Goal: Task Accomplishment & Management: Complete application form

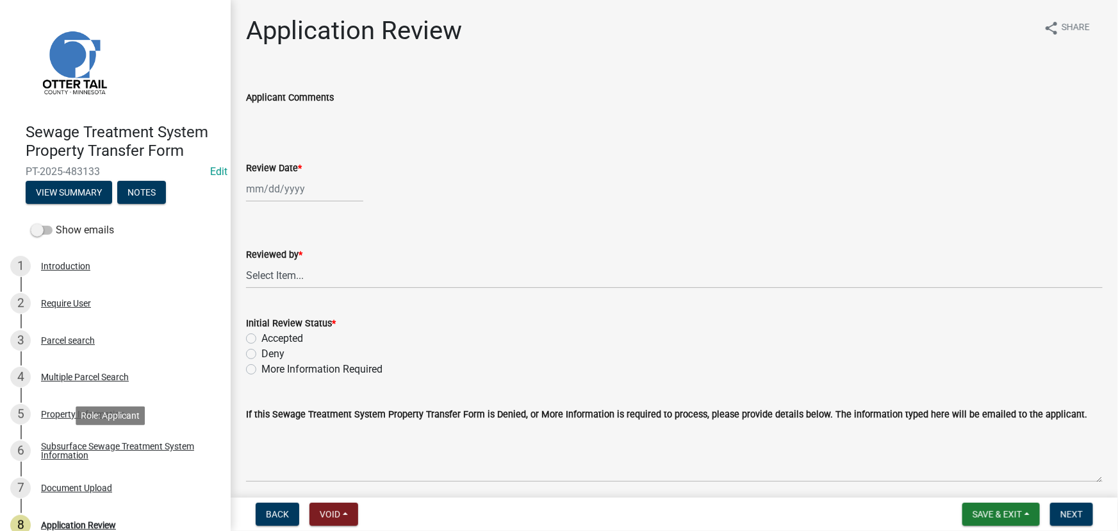
click at [101, 455] on div "Subsurface Sewage Treatment System Information" at bounding box center [125, 451] width 169 height 18
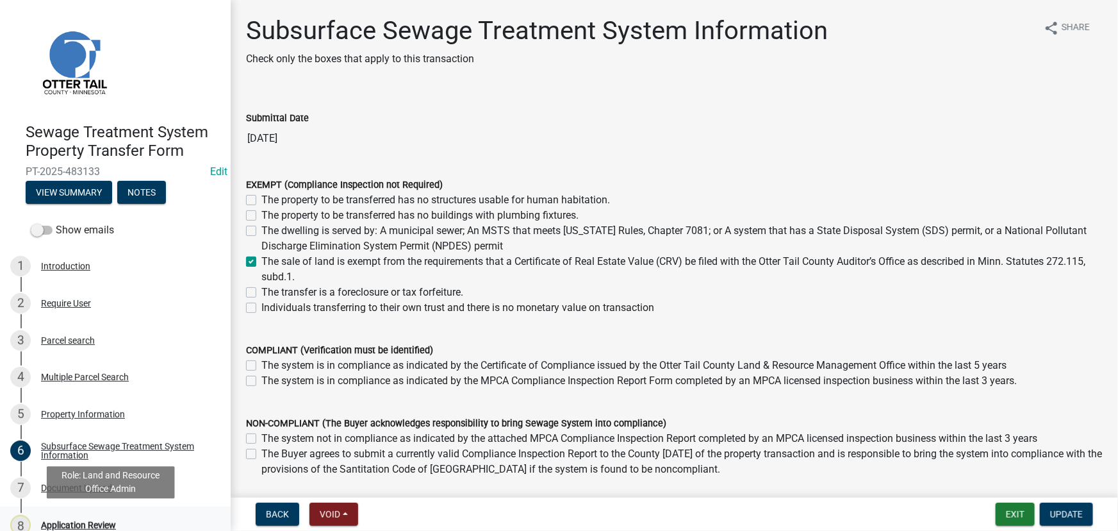
click at [82, 524] on div "Application Review" at bounding box center [78, 524] width 75 height 9
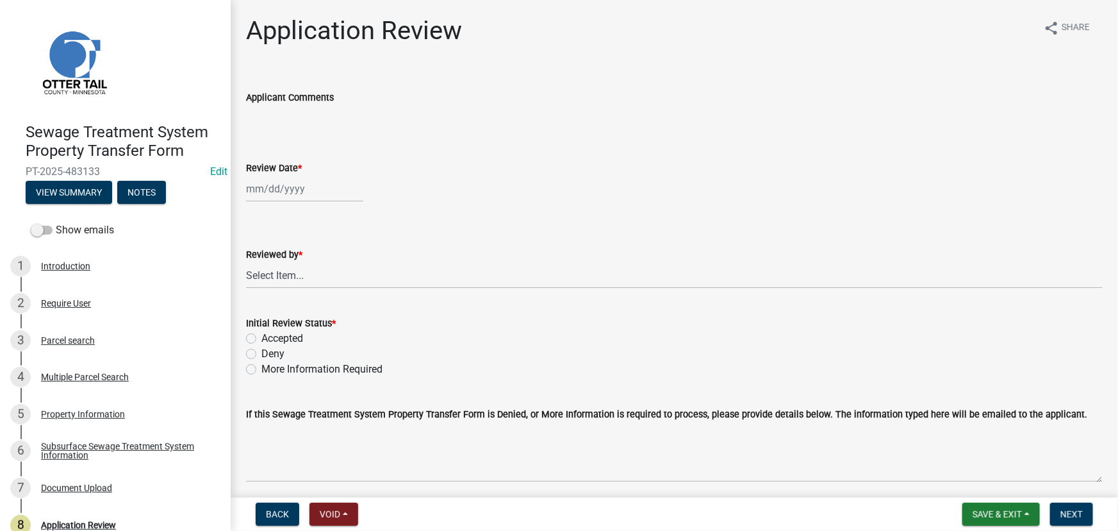
select select "9"
select select "2025"
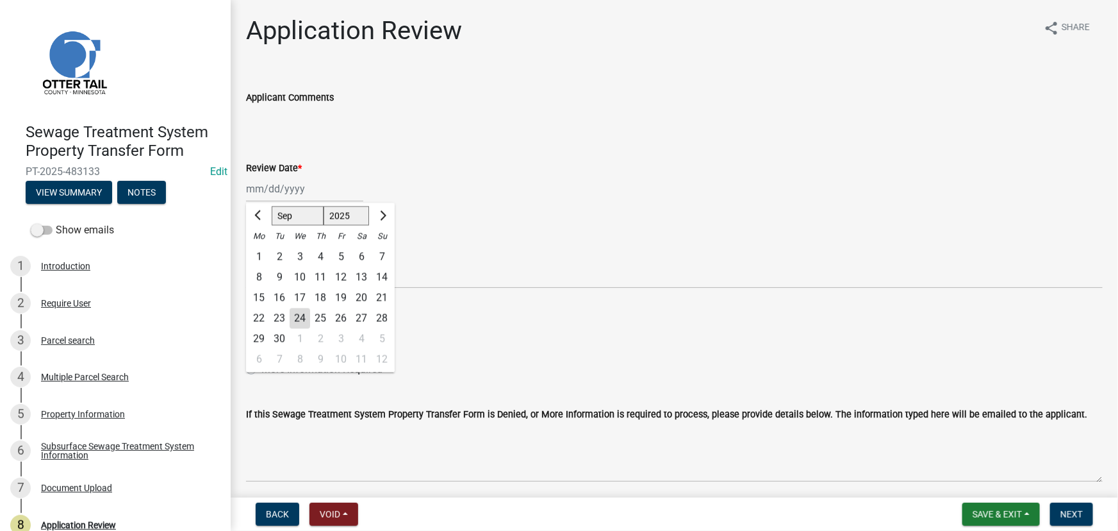
click at [310, 191] on div "Jan Feb Mar Apr May Jun Jul Aug Sep Oct Nov Dec 1525 1526 1527 1528 1529 1530 1…" at bounding box center [304, 189] width 117 height 26
click at [300, 320] on div "24" at bounding box center [300, 318] width 21 height 21
type input "[DATE]"
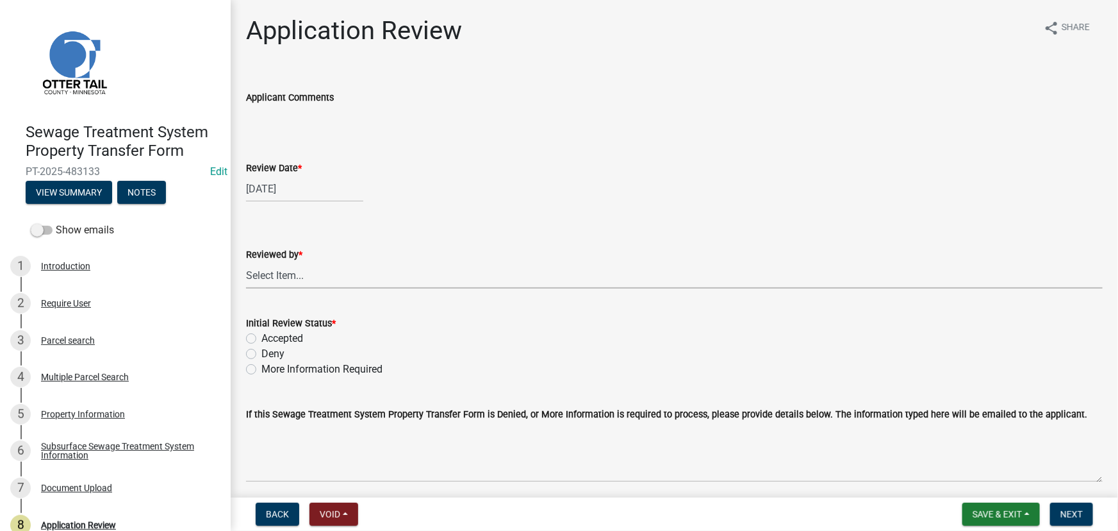
click at [286, 269] on select "Select Item... [PERSON_NAME] [PERSON_NAME] [PERSON_NAME] [PERSON_NAME] [PERSON_…" at bounding box center [674, 275] width 857 height 26
click at [246, 262] on select "Select Item... [PERSON_NAME] [PERSON_NAME] [PERSON_NAME] [PERSON_NAME] [PERSON_…" at bounding box center [674, 275] width 857 height 26
select select "190fd4c8-42ef-492b-a4a0-a0213555944c"
click at [276, 338] on label "Accepted" at bounding box center [282, 338] width 42 height 15
click at [270, 338] on input "Accepted" at bounding box center [265, 335] width 8 height 8
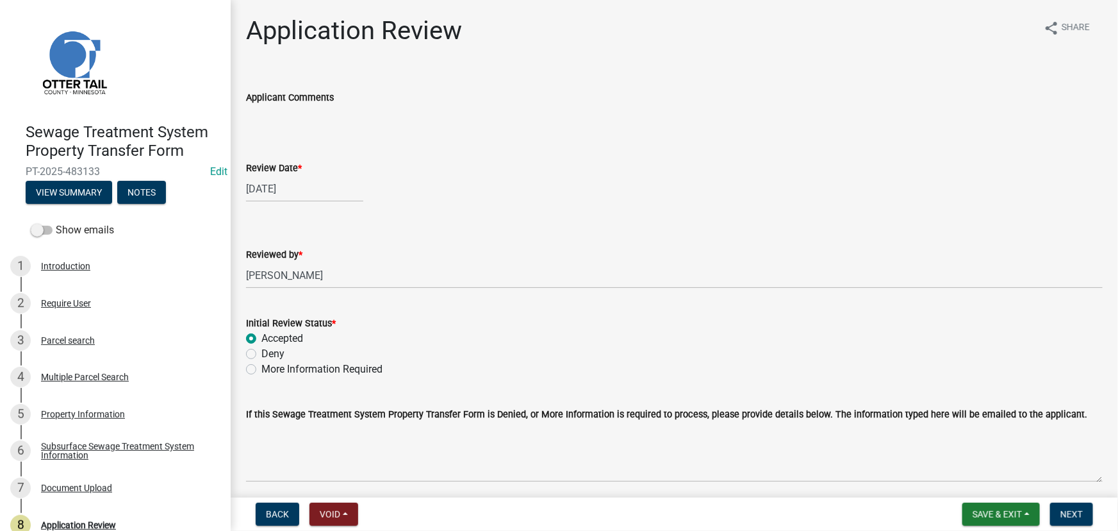
radio input "true"
click at [1073, 515] on span "Next" at bounding box center [1072, 514] width 22 height 10
click at [106, 445] on div "Subsurface Sewage Treatment System Information" at bounding box center [125, 451] width 169 height 18
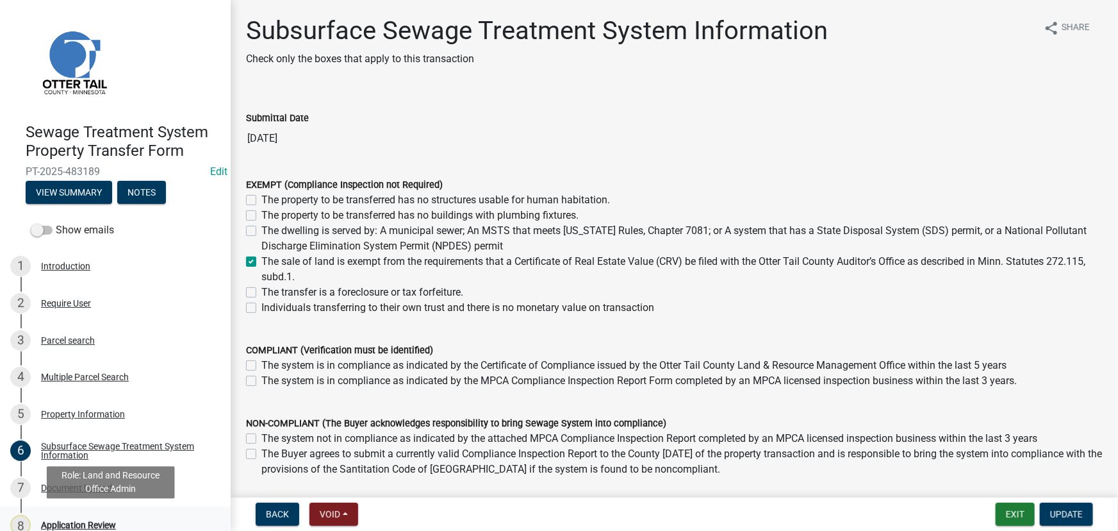
click at [83, 521] on div "Application Review" at bounding box center [78, 524] width 75 height 9
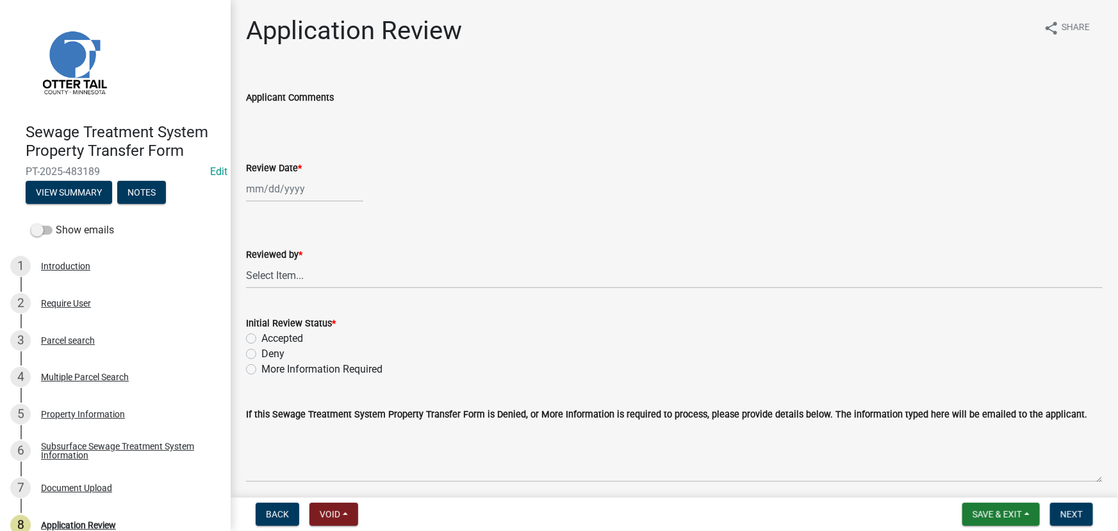
select select "9"
select select "2025"
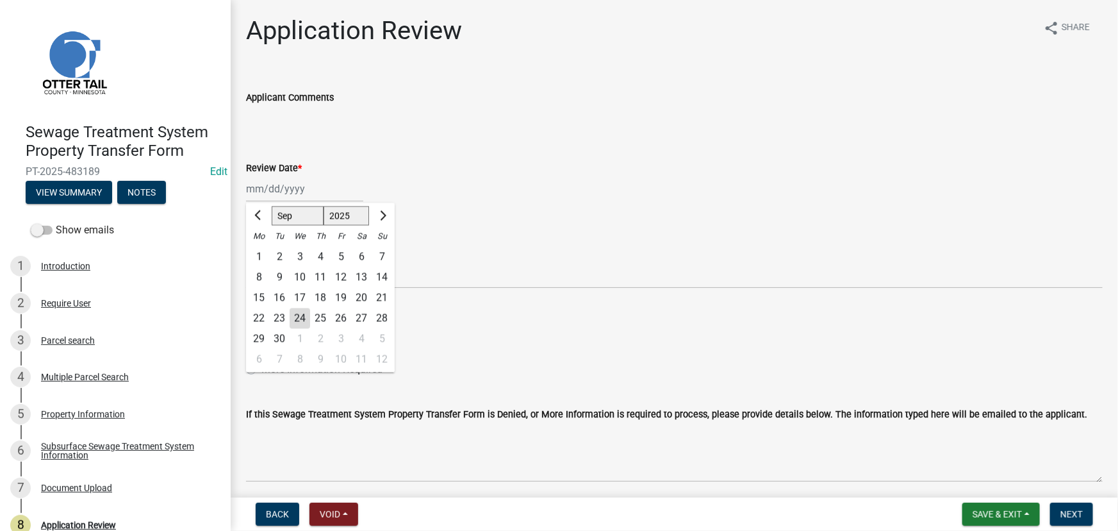
click at [278, 190] on div "Jan Feb Mar Apr May Jun Jul Aug Sep Oct Nov Dec 1525 1526 1527 1528 1529 1530 1…" at bounding box center [304, 189] width 117 height 26
click at [297, 328] on div "24" at bounding box center [300, 318] width 21 height 21
type input "[DATE]"
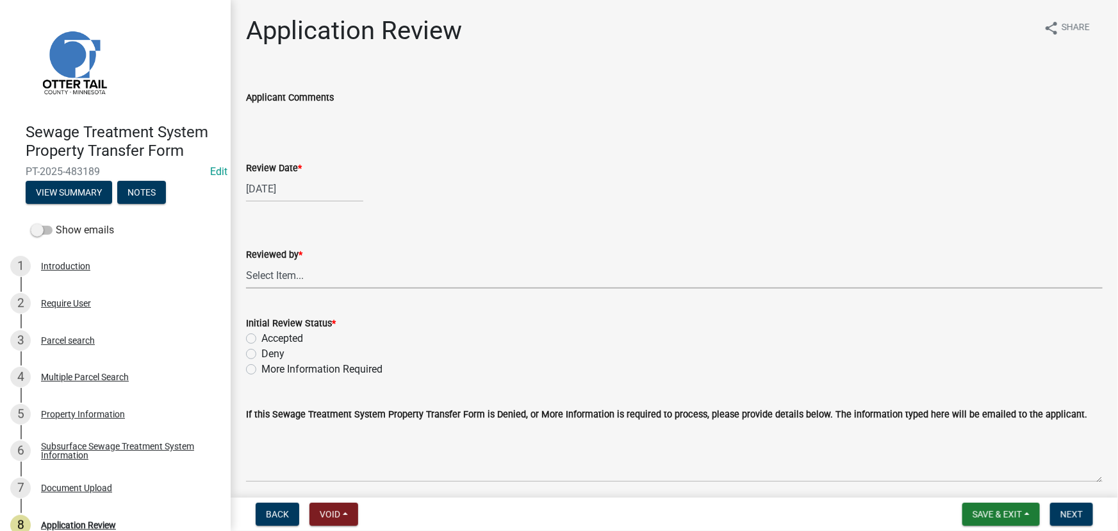
drag, startPoint x: 298, startPoint y: 275, endPoint x: 326, endPoint y: 283, distance: 28.8
click at [298, 275] on select "Select Item... [PERSON_NAME] [PERSON_NAME] [PERSON_NAME] [PERSON_NAME] [PERSON_…" at bounding box center [674, 275] width 857 height 26
click at [246, 262] on select "Select Item... [PERSON_NAME] [PERSON_NAME] [PERSON_NAME] [PERSON_NAME] [PERSON_…" at bounding box center [674, 275] width 857 height 26
select select "190fd4c8-42ef-492b-a4a0-a0213555944c"
click at [288, 333] on label "Accepted" at bounding box center [282, 338] width 42 height 15
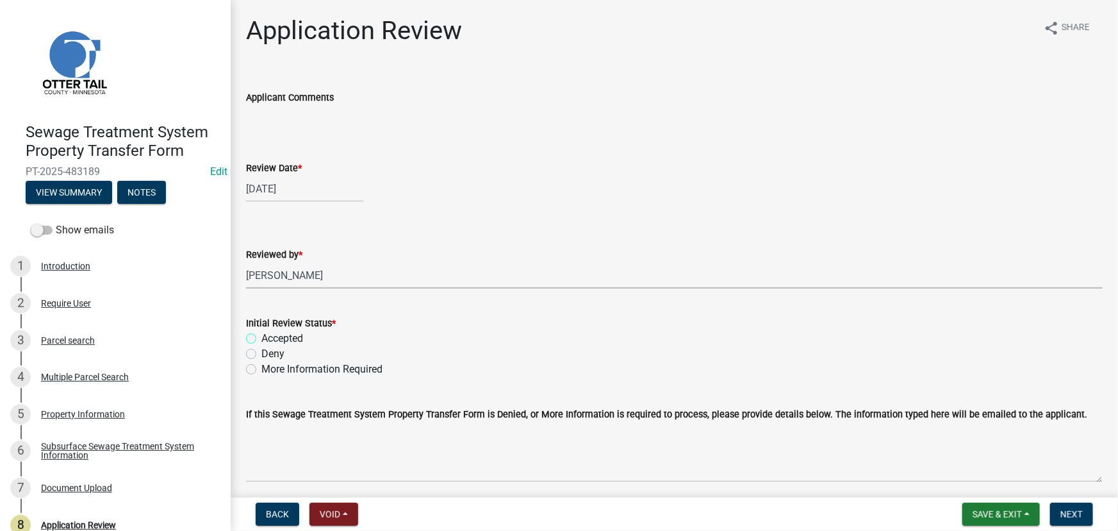
click at [270, 333] on input "Accepted" at bounding box center [265, 335] width 8 height 8
radio input "true"
click at [1070, 517] on span "Next" at bounding box center [1072, 514] width 22 height 10
click at [104, 458] on div "Subsurface Sewage Treatment System Information" at bounding box center [125, 451] width 169 height 18
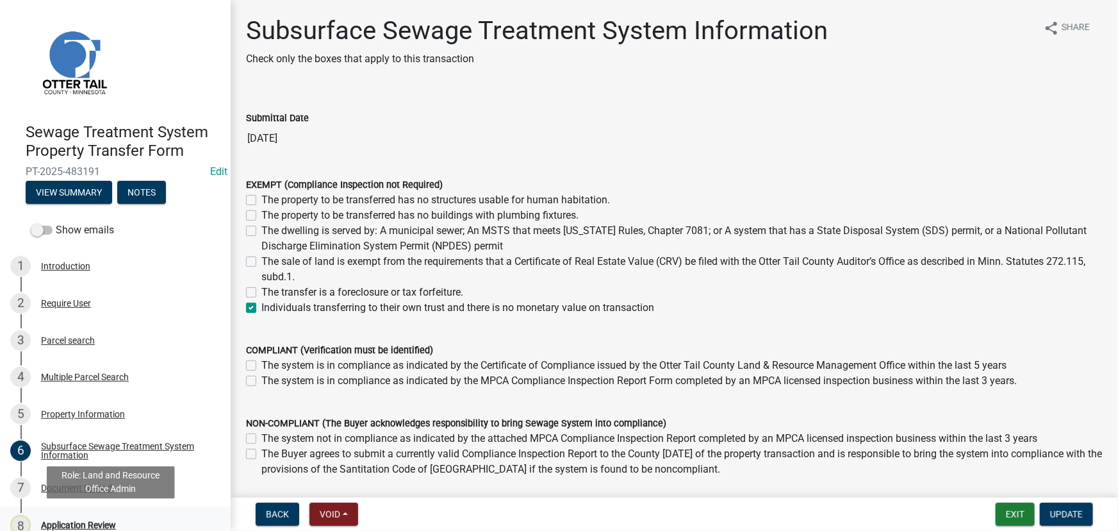
click at [88, 526] on div "Application Review" at bounding box center [78, 524] width 75 height 9
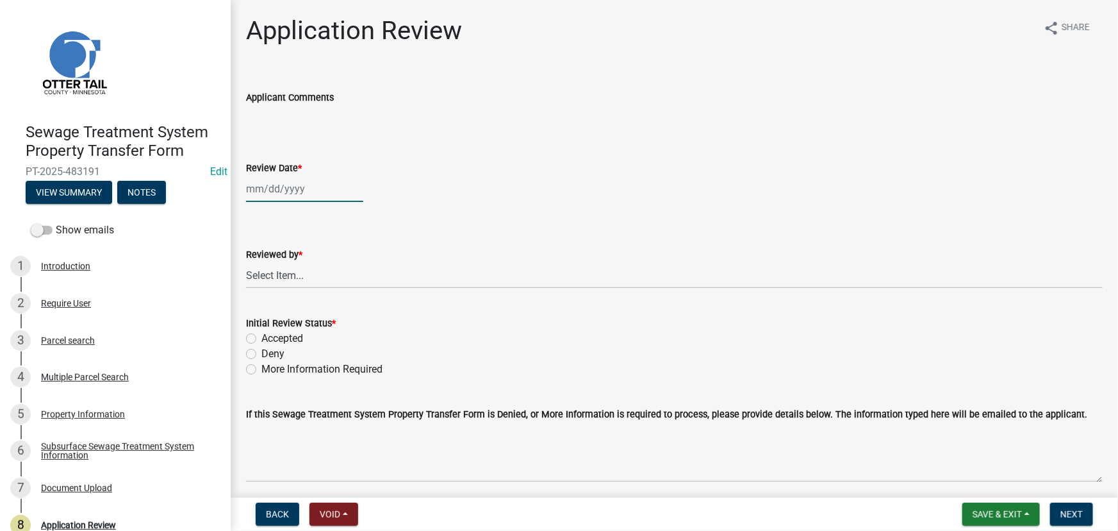
click at [290, 201] on div at bounding box center [304, 189] width 117 height 26
select select "9"
select select "2025"
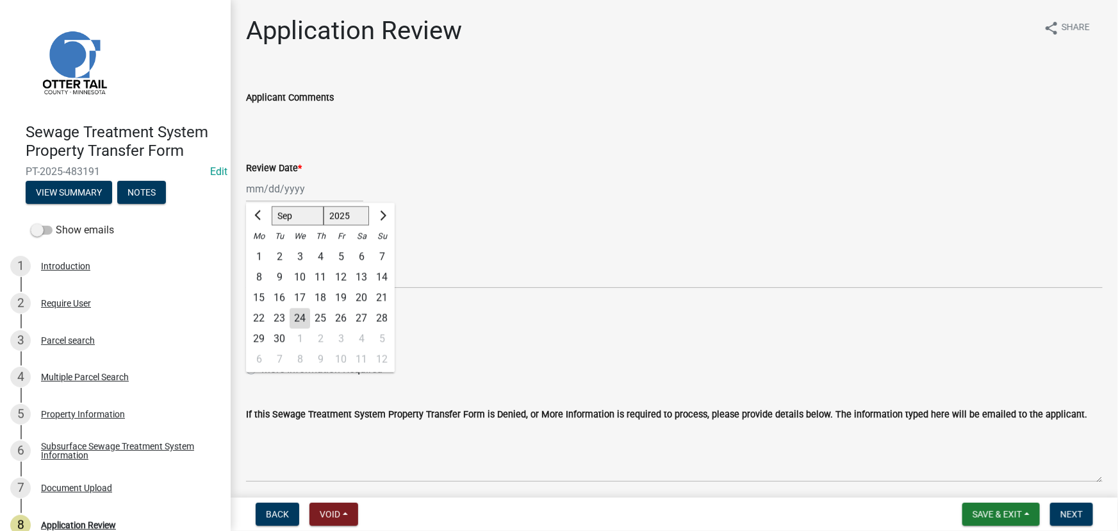
click at [295, 316] on div "24" at bounding box center [300, 318] width 21 height 21
type input "[DATE]"
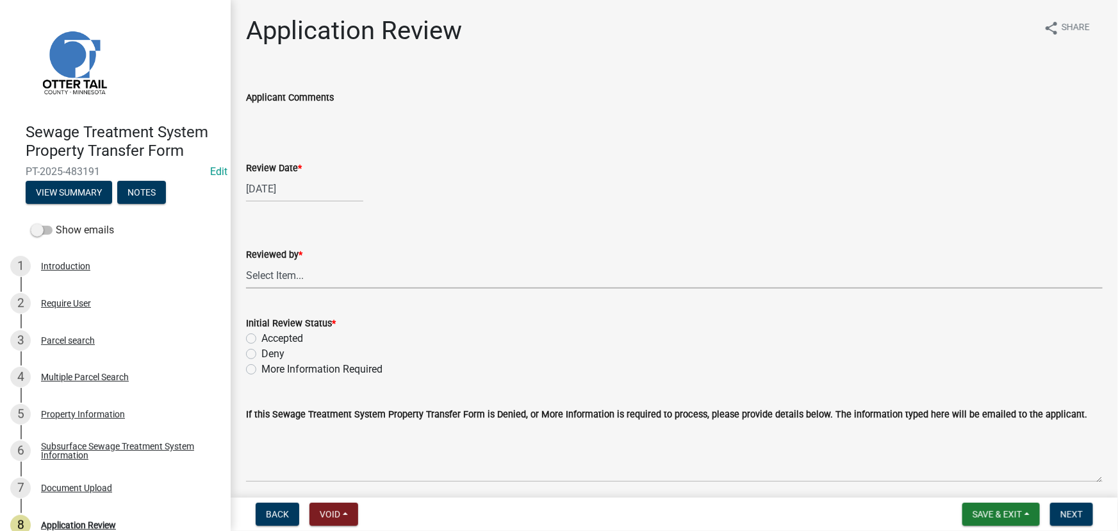
click at [294, 279] on select "Select Item... [PERSON_NAME] [PERSON_NAME] [PERSON_NAME] [PERSON_NAME] [PERSON_…" at bounding box center [674, 275] width 857 height 26
click at [246, 262] on select "Select Item... [PERSON_NAME] [PERSON_NAME] [PERSON_NAME] [PERSON_NAME] [PERSON_…" at bounding box center [674, 275] width 857 height 26
select select "190fd4c8-42ef-492b-a4a0-a0213555944c"
click at [300, 335] on label "Accepted" at bounding box center [282, 338] width 42 height 15
click at [270, 335] on input "Accepted" at bounding box center [265, 335] width 8 height 8
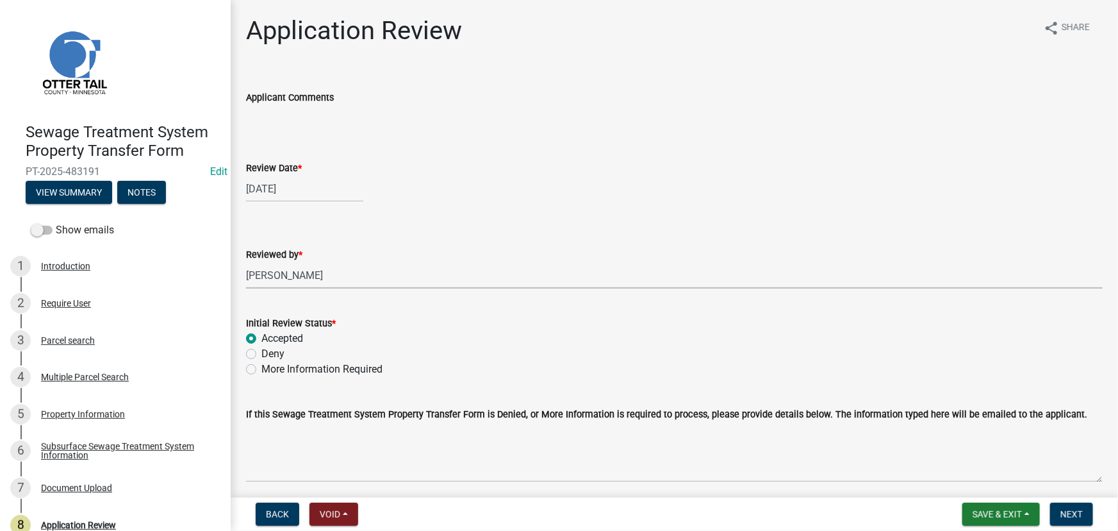
radio input "true"
click at [1058, 505] on button "Next" at bounding box center [1071, 513] width 43 height 23
click at [97, 454] on div "Subsurface Sewage Treatment System Information" at bounding box center [125, 451] width 169 height 18
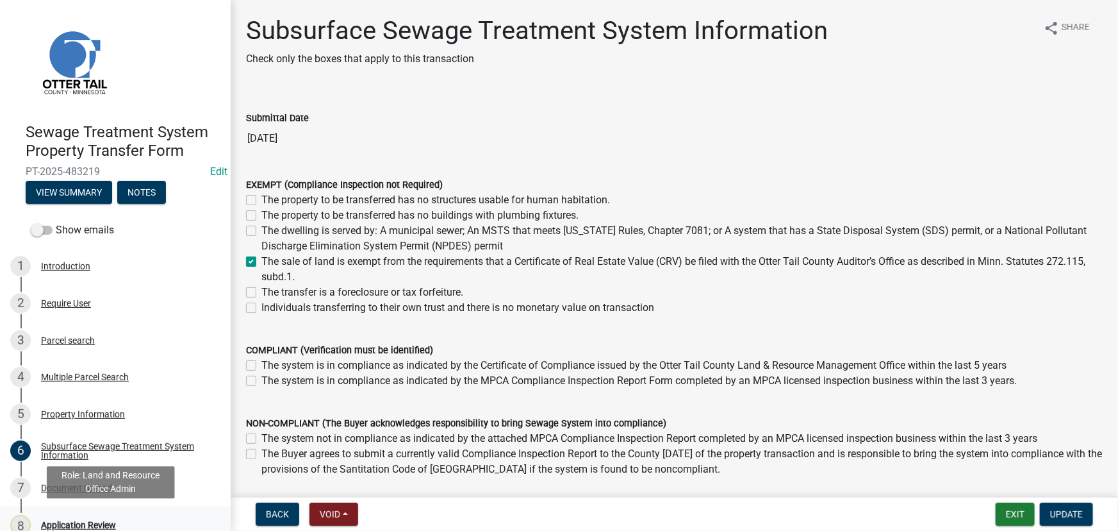
click at [84, 522] on div "Application Review" at bounding box center [78, 524] width 75 height 9
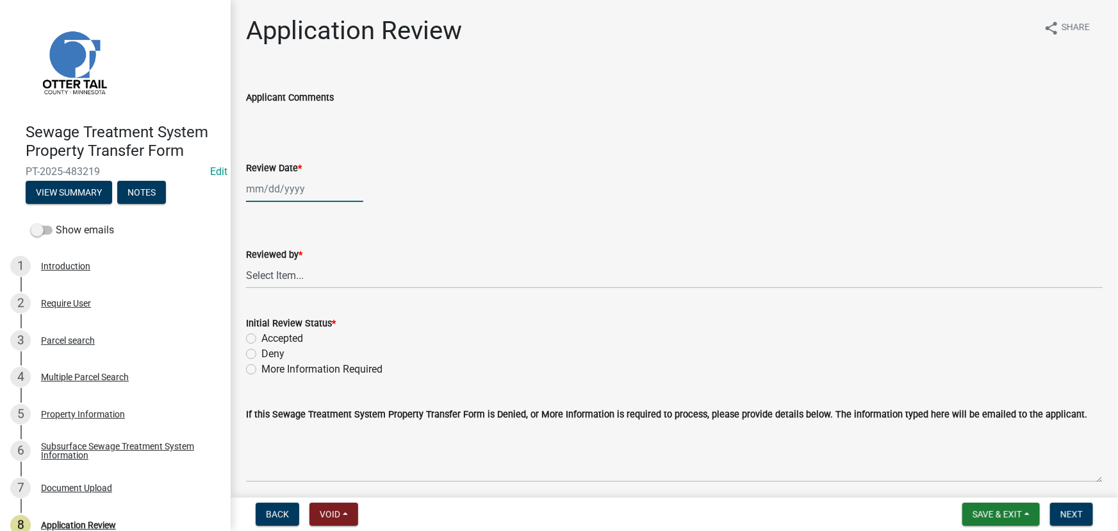
click at [287, 185] on div at bounding box center [304, 189] width 117 height 26
select select "9"
select select "2025"
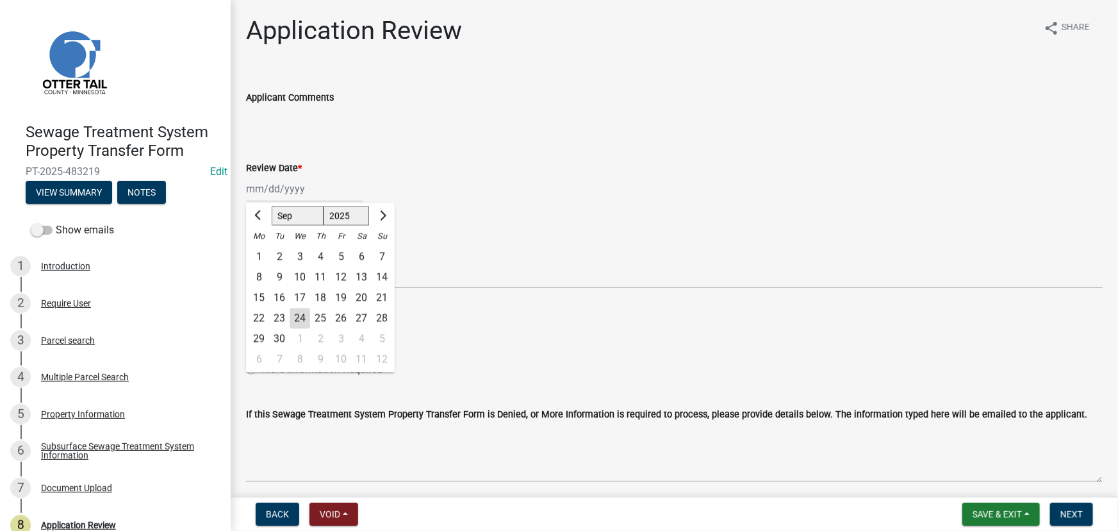
click at [302, 311] on div "24" at bounding box center [300, 318] width 21 height 21
type input "[DATE]"
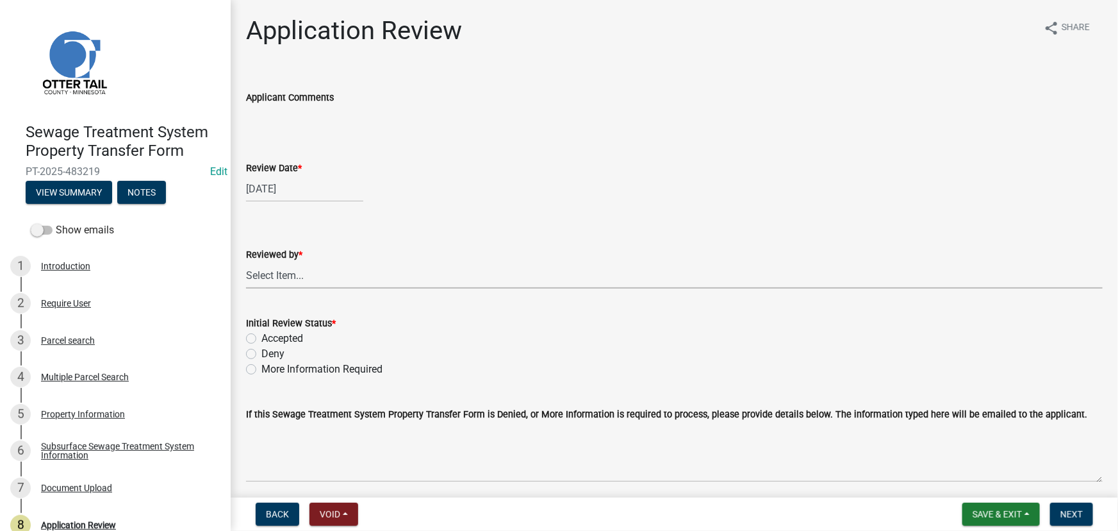
click at [292, 268] on select "Select Item... [PERSON_NAME] [PERSON_NAME] [PERSON_NAME] [PERSON_NAME] [PERSON_…" at bounding box center [674, 275] width 857 height 26
click at [246, 262] on select "Select Item... [PERSON_NAME] [PERSON_NAME] [PERSON_NAME] [PERSON_NAME] [PERSON_…" at bounding box center [674, 275] width 857 height 26
select select "190fd4c8-42ef-492b-a4a0-a0213555944c"
click at [288, 345] on label "Accepted" at bounding box center [282, 338] width 42 height 15
click at [270, 339] on input "Accepted" at bounding box center [265, 335] width 8 height 8
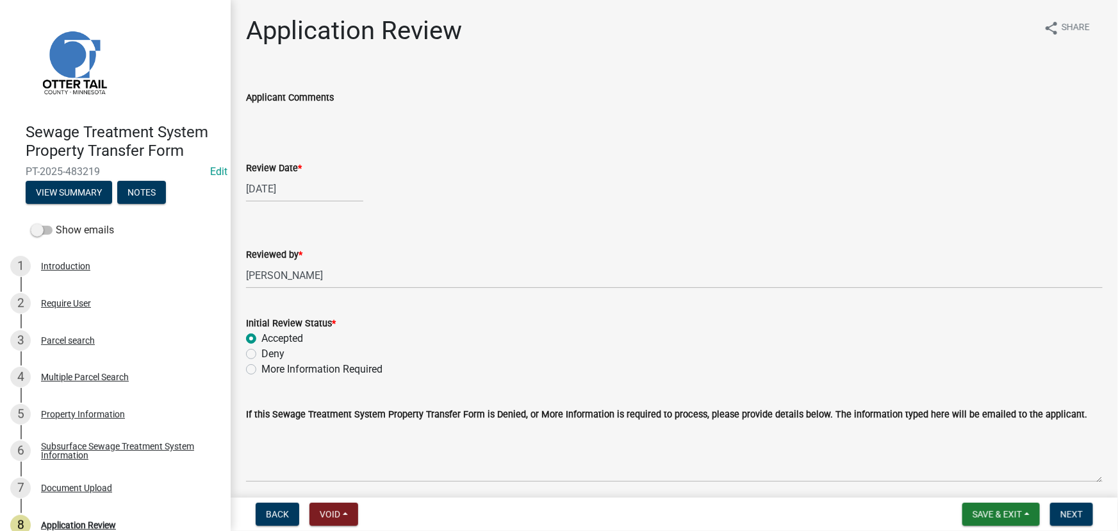
radio input "true"
click at [1072, 514] on span "Next" at bounding box center [1072, 514] width 22 height 10
click at [156, 429] on link "5 Property Information" at bounding box center [115, 413] width 231 height 37
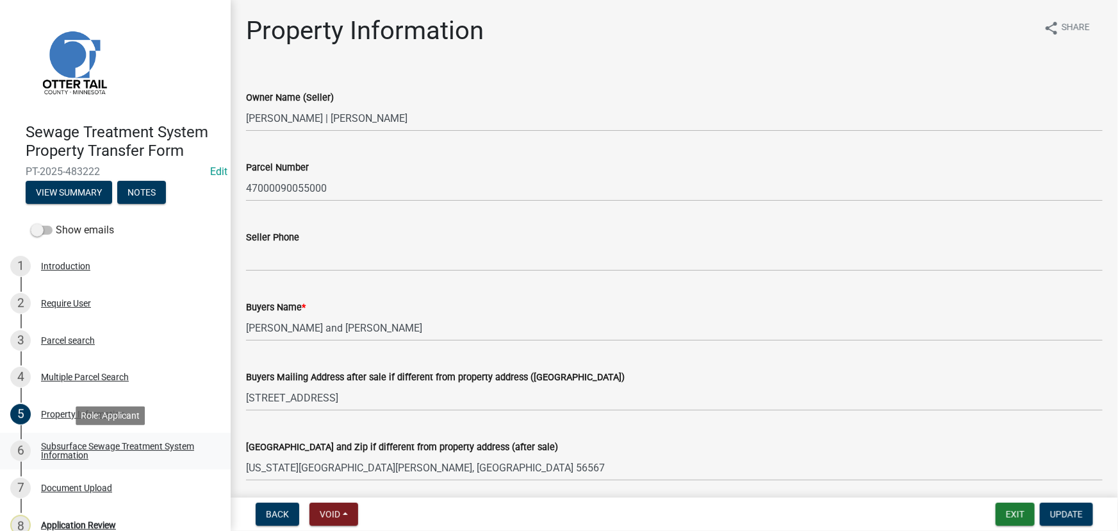
click at [144, 444] on div "Subsurface Sewage Treatment System Information" at bounding box center [125, 451] width 169 height 18
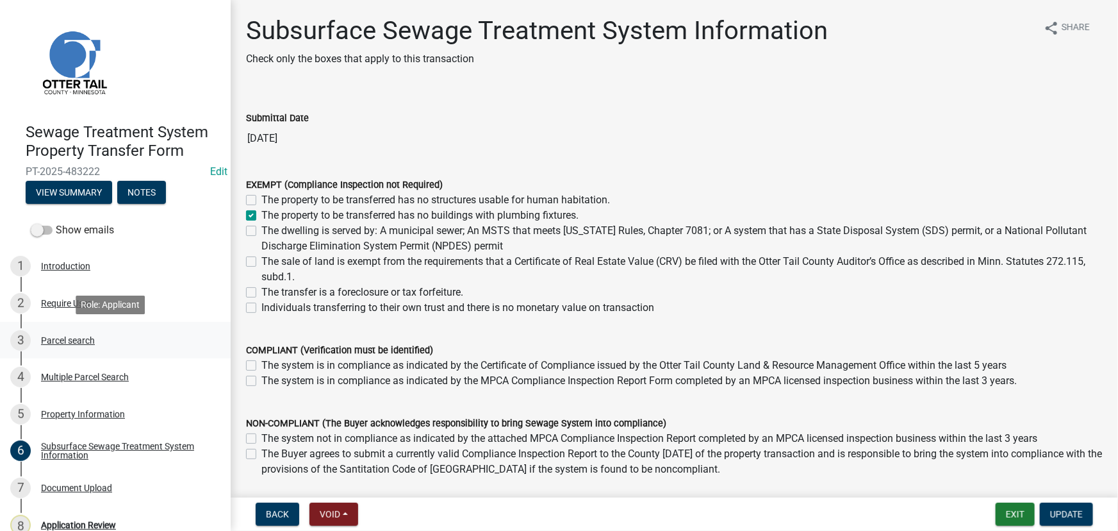
click at [62, 344] on div "Parcel search" at bounding box center [68, 340] width 54 height 9
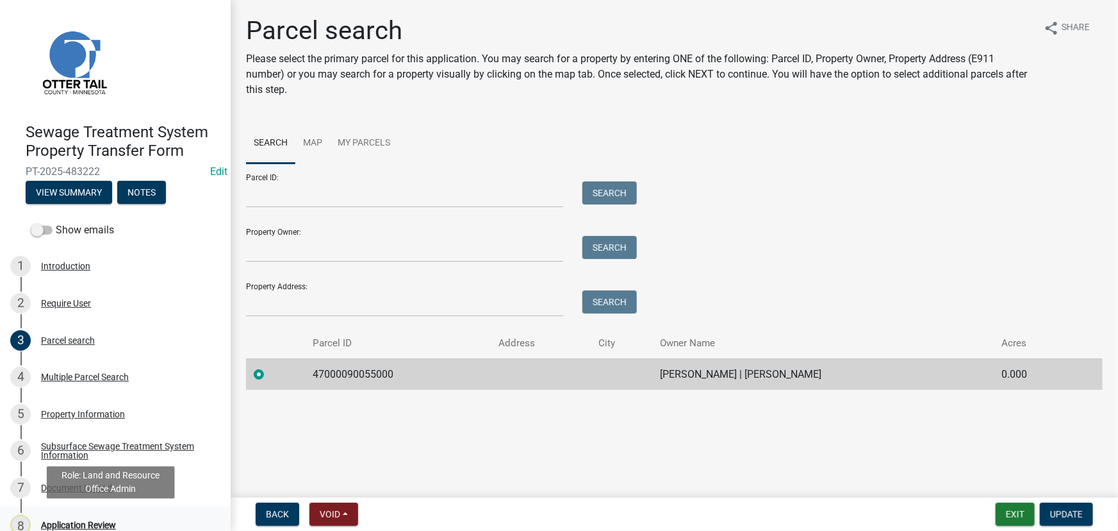
click at [76, 526] on div "Application Review" at bounding box center [78, 524] width 75 height 9
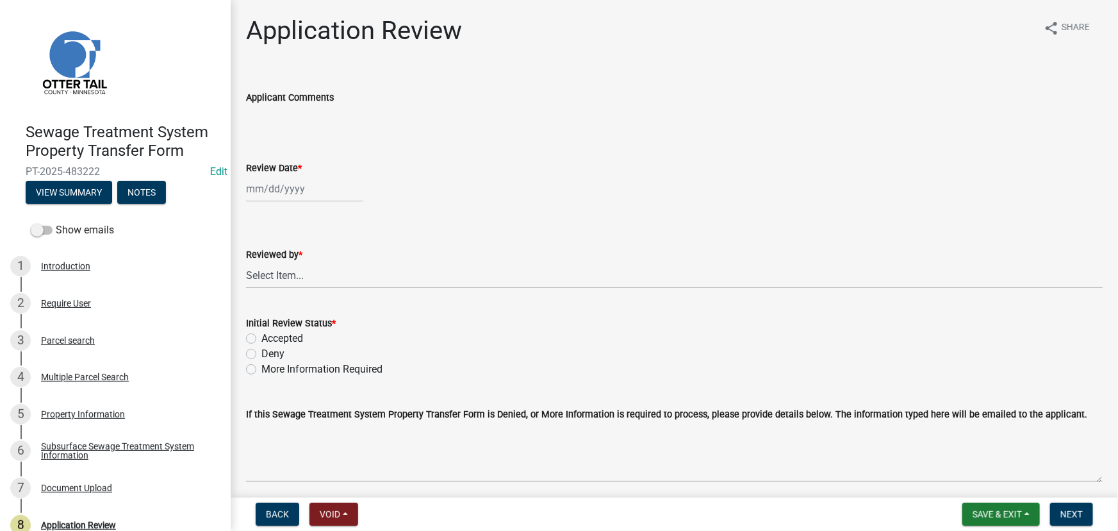
click at [320, 188] on div at bounding box center [304, 189] width 117 height 26
select select "9"
select select "2025"
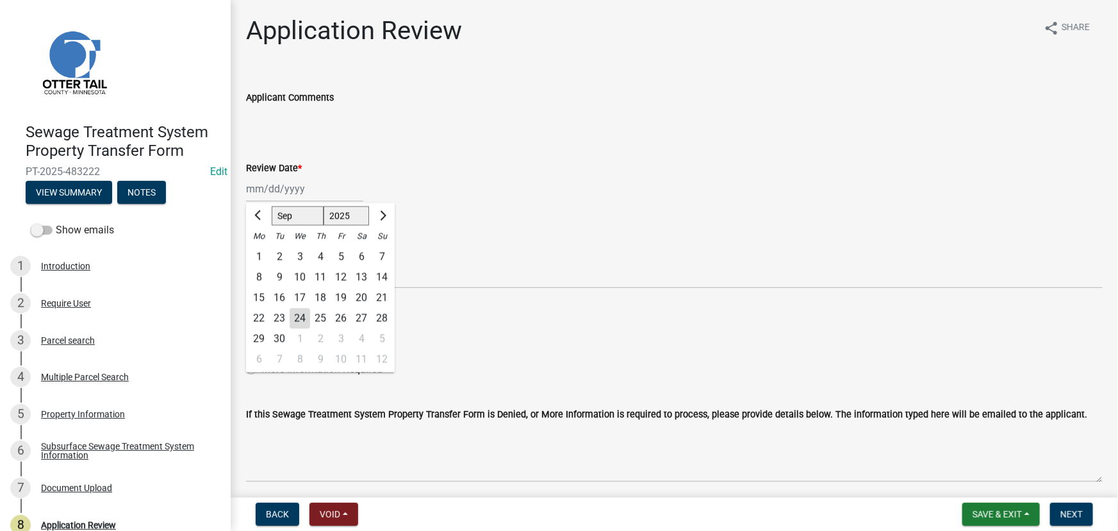
click at [304, 320] on div "24" at bounding box center [300, 318] width 21 height 21
type input "[DATE]"
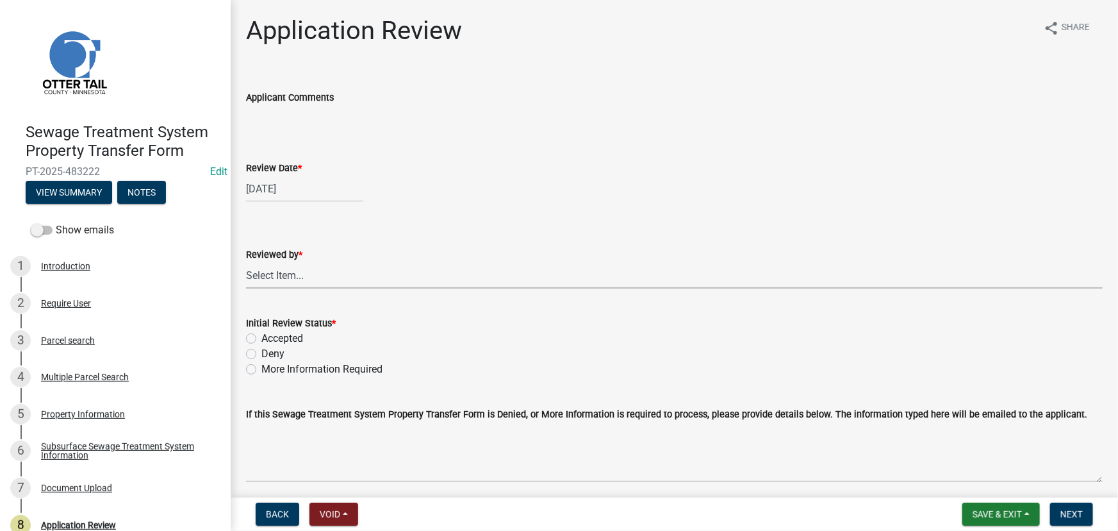
click at [288, 263] on select "Select Item... [PERSON_NAME] [PERSON_NAME] [PERSON_NAME] [PERSON_NAME] [PERSON_…" at bounding box center [674, 275] width 857 height 26
click at [246, 262] on select "Select Item... [PERSON_NAME] [PERSON_NAME] [PERSON_NAME] [PERSON_NAME] [PERSON_…" at bounding box center [674, 275] width 857 height 26
select select "190fd4c8-42ef-492b-a4a0-a0213555944c"
click at [293, 335] on label "Accepted" at bounding box center [282, 338] width 42 height 15
click at [270, 335] on input "Accepted" at bounding box center [265, 335] width 8 height 8
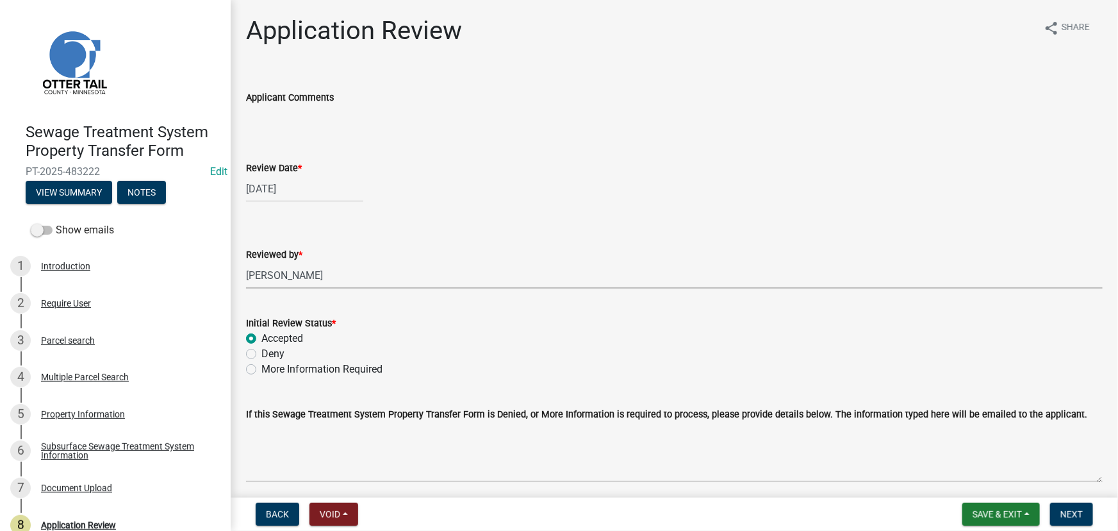
radio input "true"
click at [1065, 519] on span "Next" at bounding box center [1072, 514] width 22 height 10
click at [164, 456] on div "Subsurface Sewage Treatment System Information" at bounding box center [125, 451] width 169 height 18
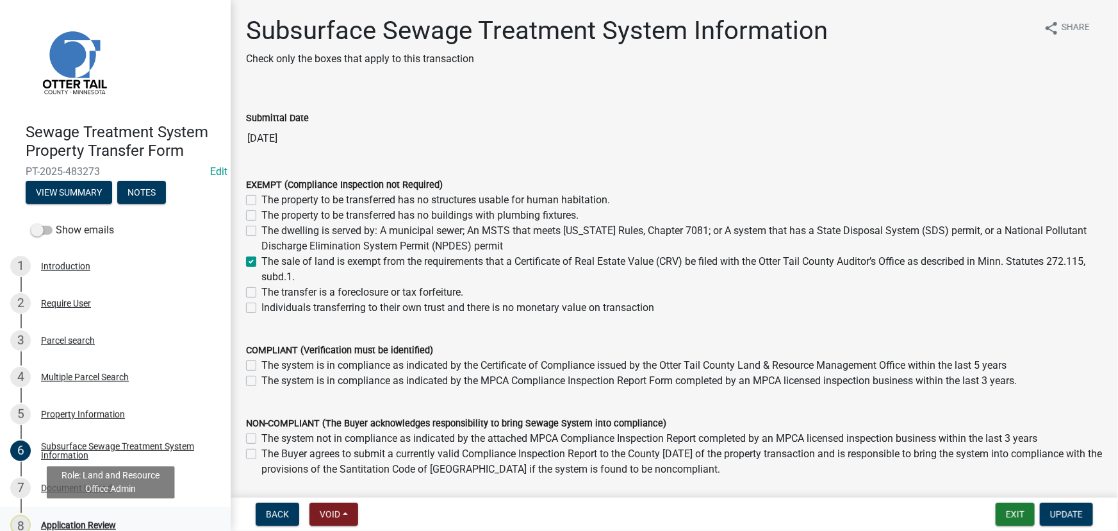
click at [112, 523] on div "Application Review" at bounding box center [78, 524] width 75 height 9
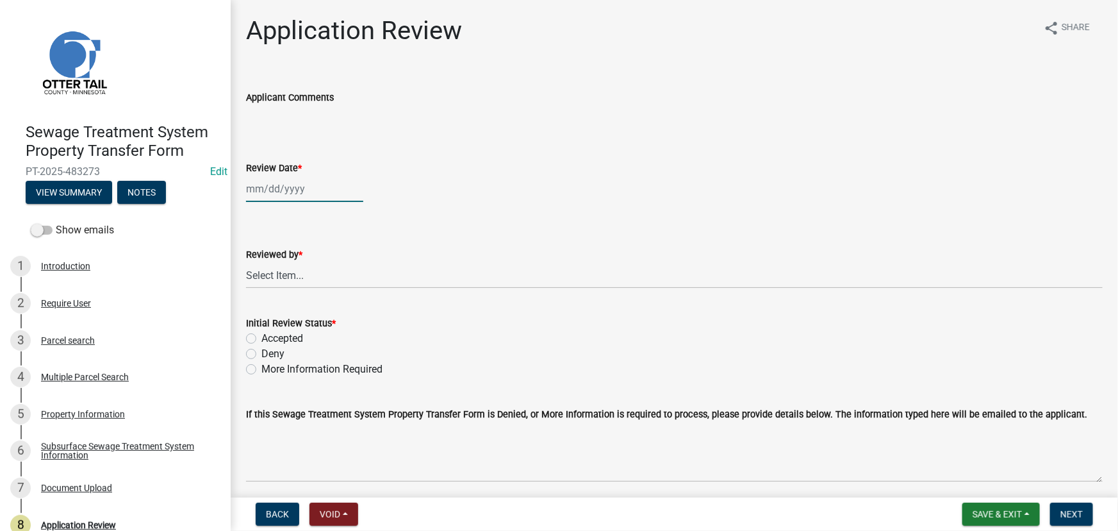
click at [282, 194] on div at bounding box center [304, 189] width 117 height 26
select select "9"
select select "2025"
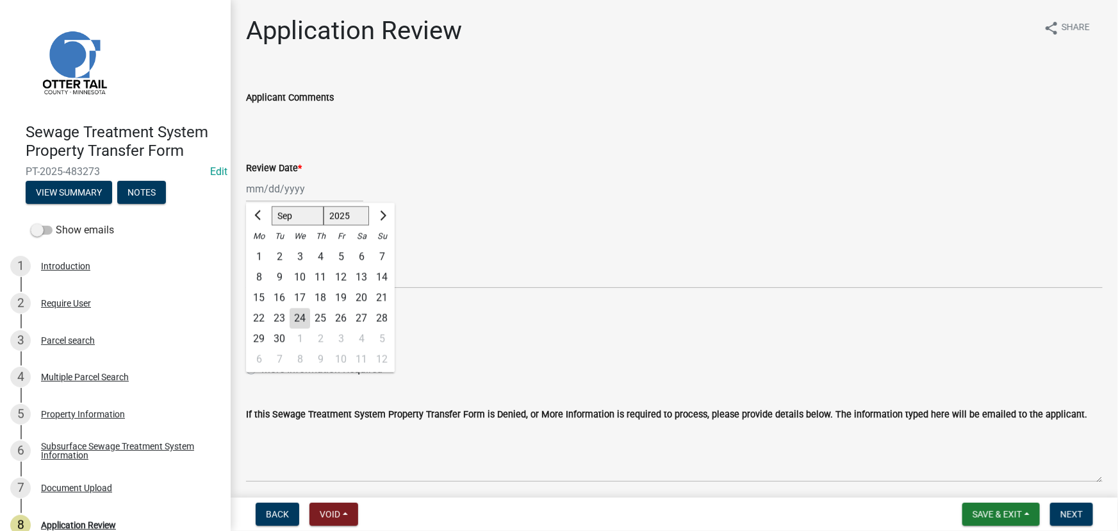
click at [301, 320] on div "24" at bounding box center [300, 318] width 21 height 21
type input "[DATE]"
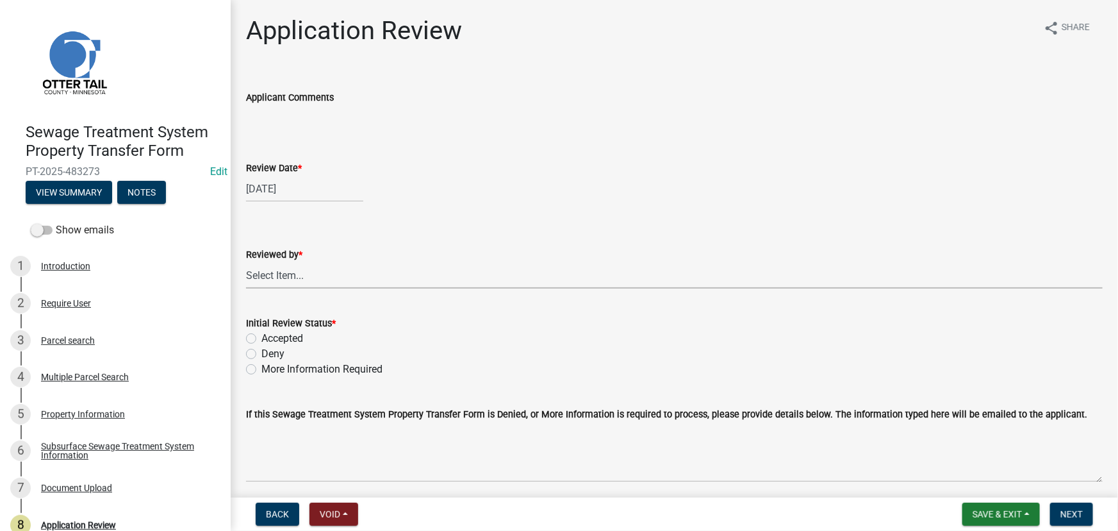
click at [297, 281] on select "Select Item... [PERSON_NAME] [PERSON_NAME] [PERSON_NAME] [PERSON_NAME] [PERSON_…" at bounding box center [674, 275] width 857 height 26
click at [246, 262] on select "Select Item... [PERSON_NAME] [PERSON_NAME] [PERSON_NAME] [PERSON_NAME] [PERSON_…" at bounding box center [674, 275] width 857 height 26
select select "190fd4c8-42ef-492b-a4a0-a0213555944c"
click at [292, 342] on label "Accepted" at bounding box center [282, 338] width 42 height 15
click at [270, 339] on input "Accepted" at bounding box center [265, 335] width 8 height 8
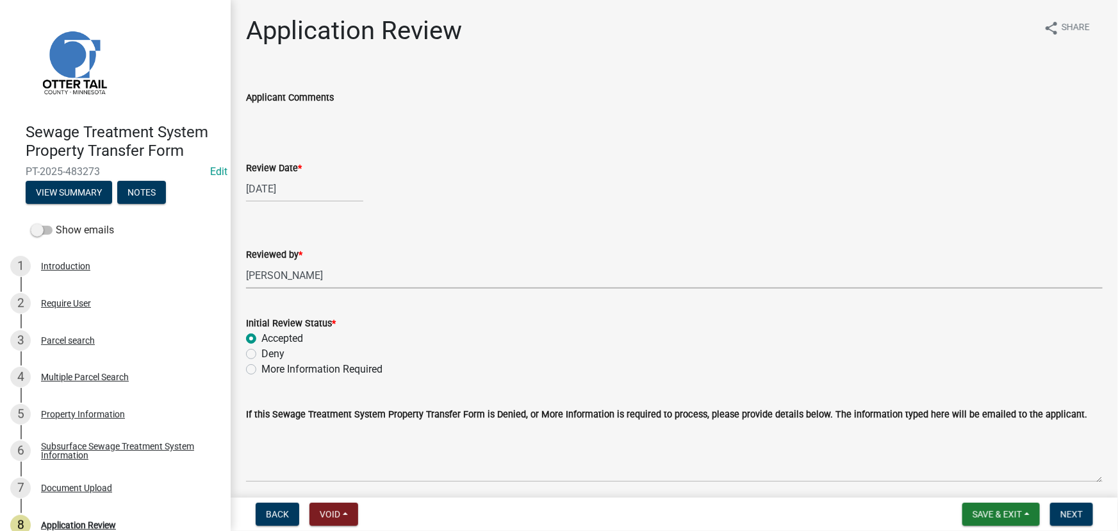
radio input "true"
click at [1061, 511] on span "Next" at bounding box center [1072, 514] width 22 height 10
click at [164, 454] on div "Subsurface Sewage Treatment System Information" at bounding box center [125, 451] width 169 height 18
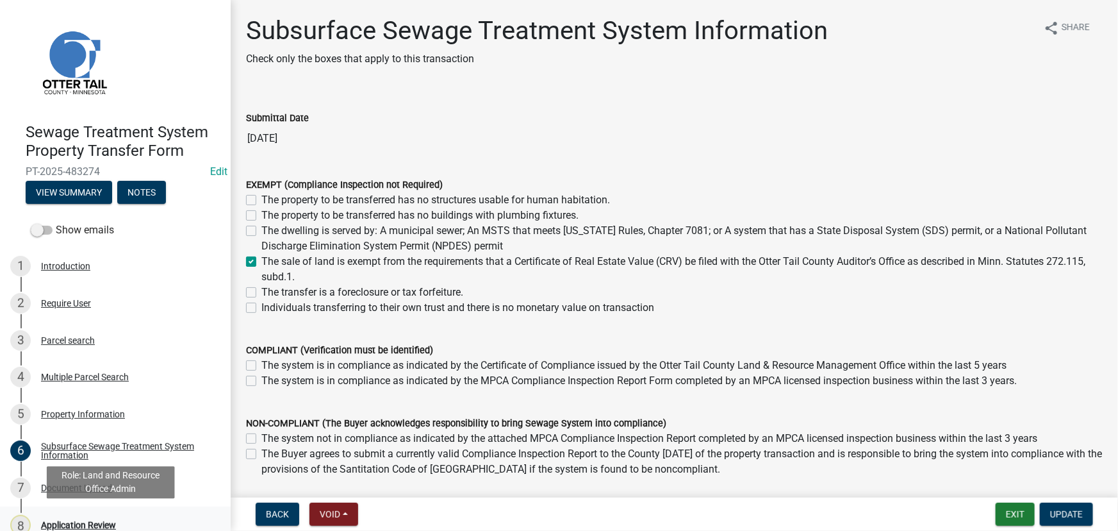
click at [88, 524] on div "Application Review" at bounding box center [78, 524] width 75 height 9
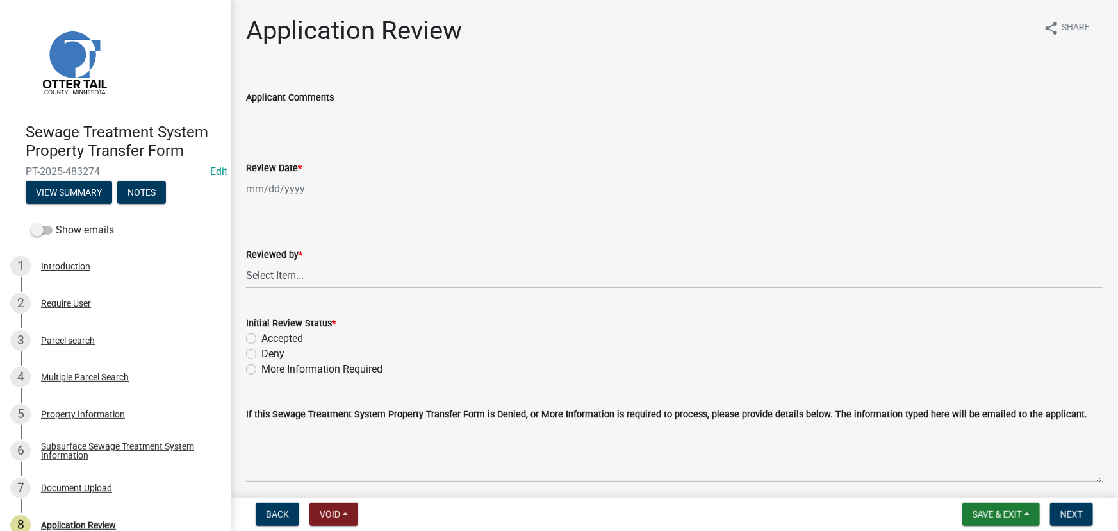
click at [294, 188] on div at bounding box center [304, 189] width 117 height 26
select select "9"
select select "2025"
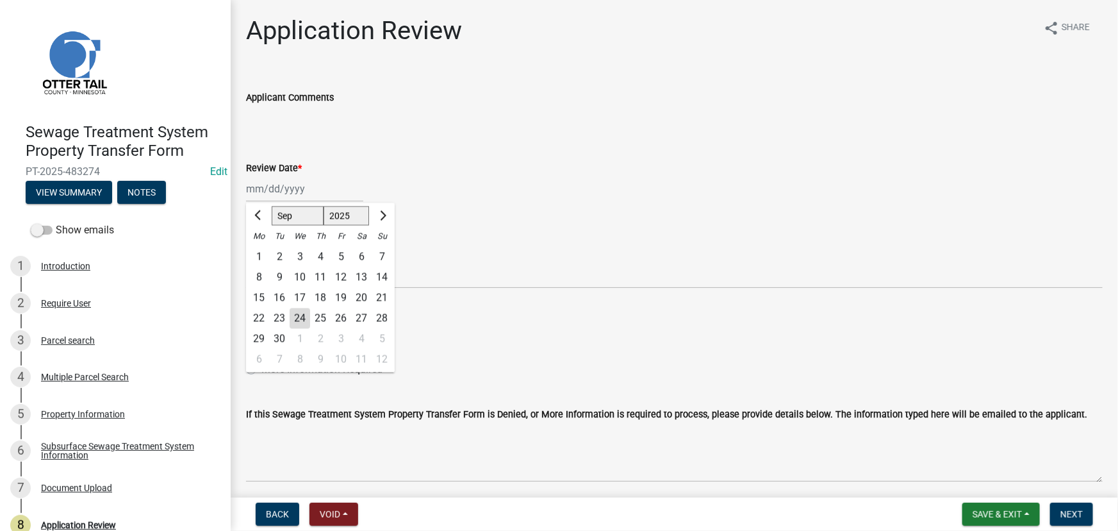
click at [301, 317] on div "24" at bounding box center [300, 318] width 21 height 21
type input "[DATE]"
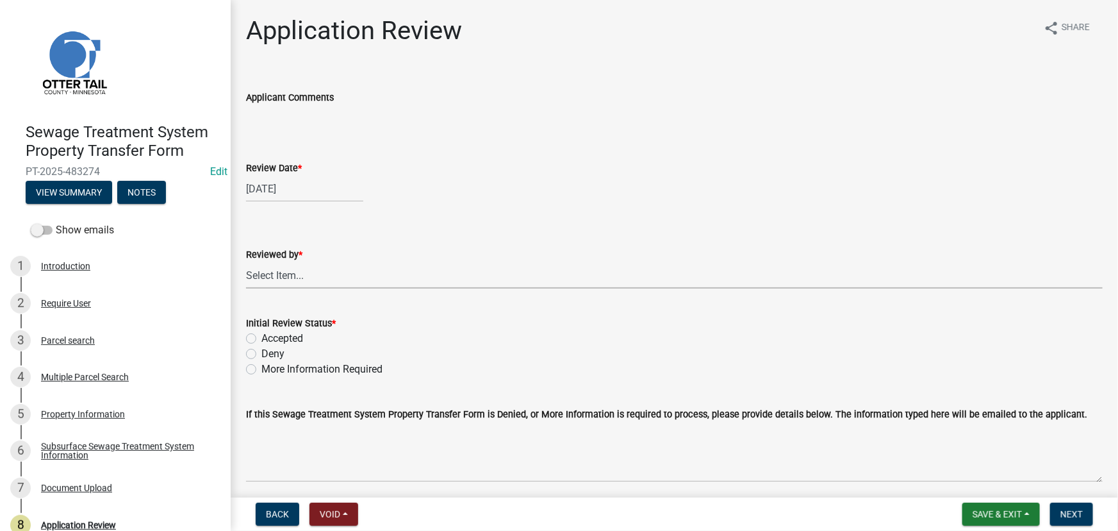
click at [294, 275] on select "Select Item... [PERSON_NAME] [PERSON_NAME] [PERSON_NAME] [PERSON_NAME] [PERSON_…" at bounding box center [674, 275] width 857 height 26
click at [246, 262] on select "Select Item... [PERSON_NAME] [PERSON_NAME] [PERSON_NAME] [PERSON_NAME] [PERSON_…" at bounding box center [674, 275] width 857 height 26
select select "190fd4c8-42ef-492b-a4a0-a0213555944c"
click at [280, 337] on label "Accepted" at bounding box center [282, 338] width 42 height 15
click at [270, 337] on input "Accepted" at bounding box center [265, 335] width 8 height 8
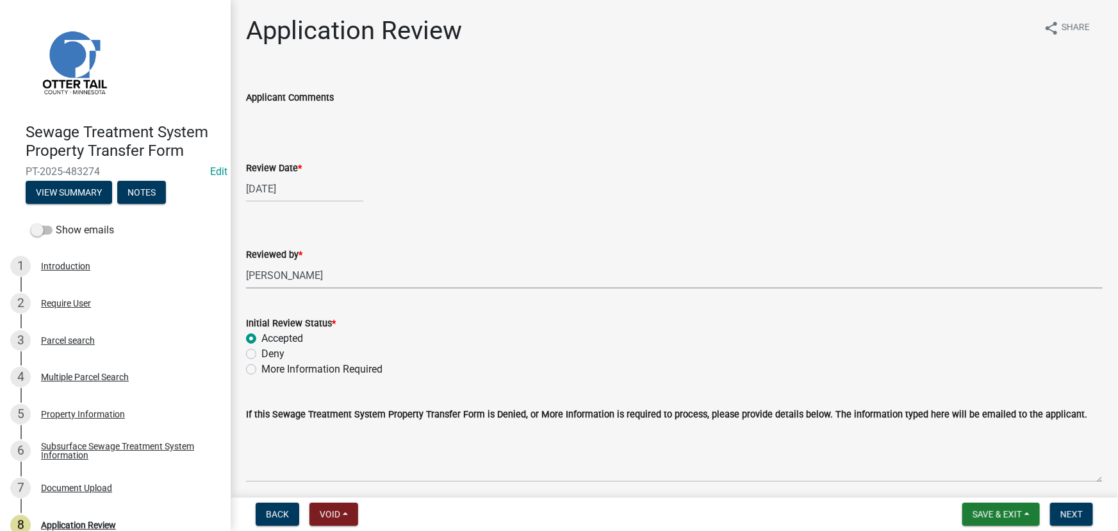
radio input "true"
click at [1078, 506] on button "Next" at bounding box center [1071, 513] width 43 height 23
click at [166, 442] on div "Subsurface Sewage Treatment System Information" at bounding box center [125, 451] width 169 height 18
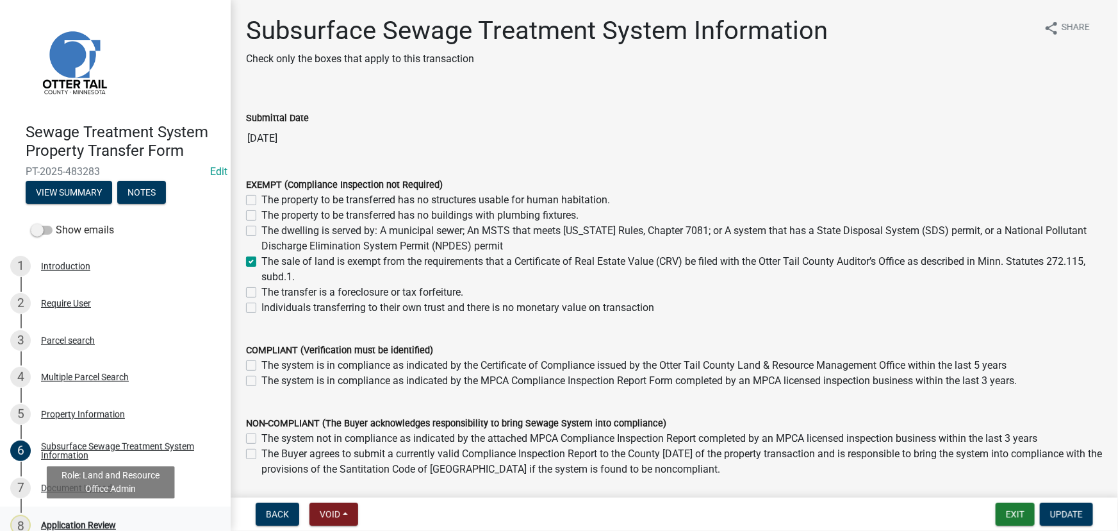
click at [70, 522] on div "Application Review" at bounding box center [78, 524] width 75 height 9
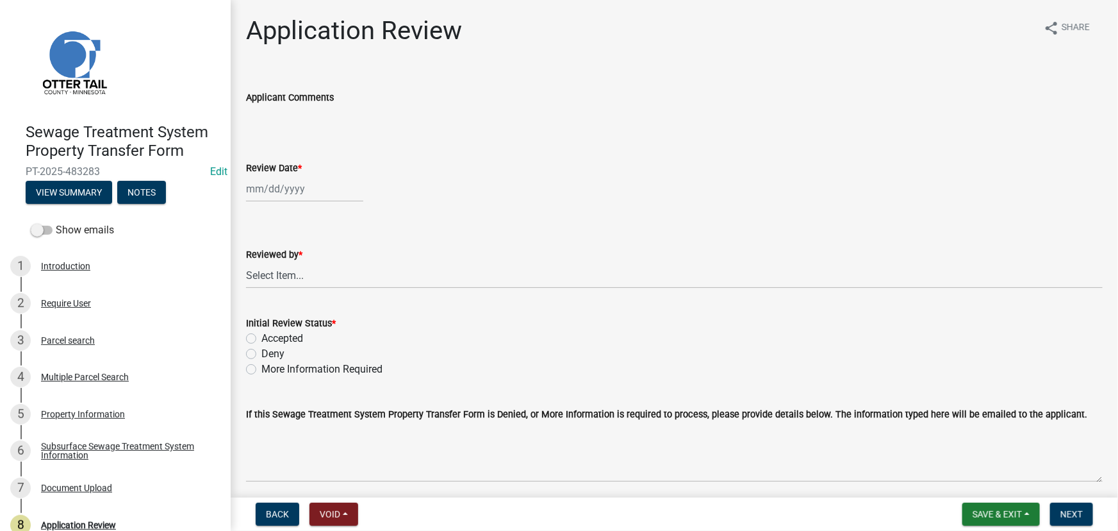
click at [281, 184] on div at bounding box center [304, 189] width 117 height 26
select select "9"
select select "2025"
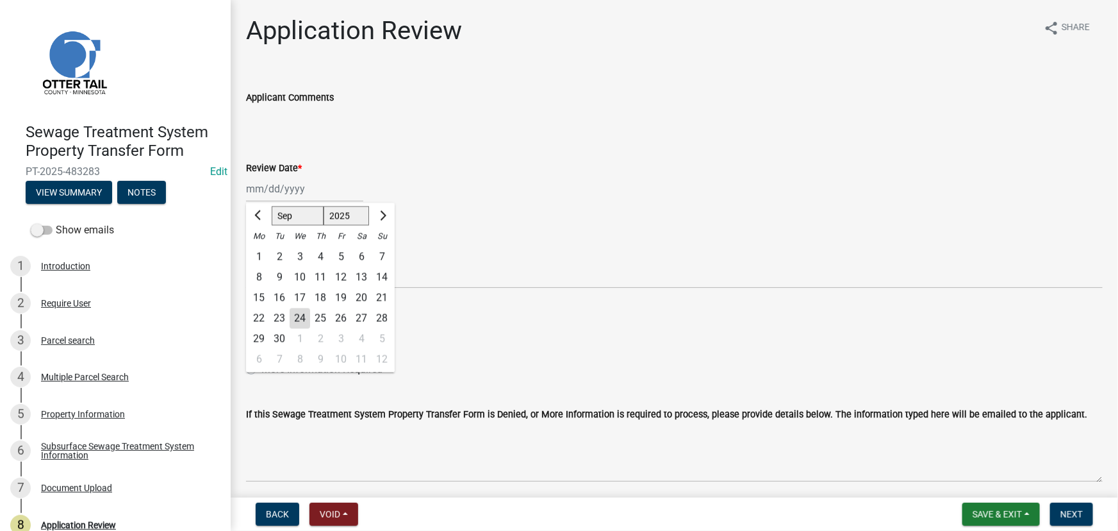
click at [302, 326] on div "24" at bounding box center [300, 318] width 21 height 21
type input "[DATE]"
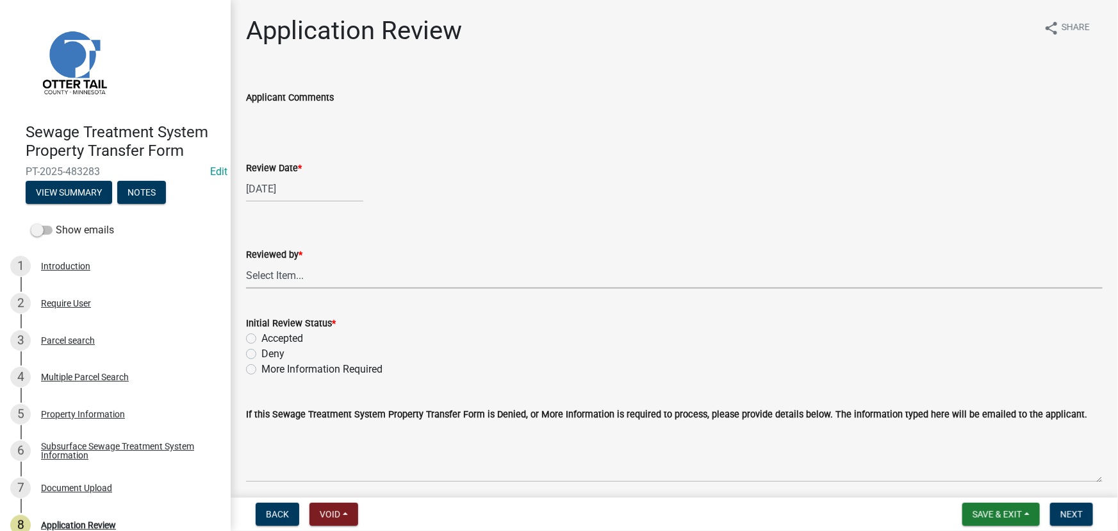
click at [288, 276] on select "Select Item... [PERSON_NAME] [PERSON_NAME] [PERSON_NAME] [PERSON_NAME] [PERSON_…" at bounding box center [674, 275] width 857 height 26
click at [246, 262] on select "Select Item... [PERSON_NAME] [PERSON_NAME] [PERSON_NAME] [PERSON_NAME] [PERSON_…" at bounding box center [674, 275] width 857 height 26
select select "190fd4c8-42ef-492b-a4a0-a0213555944c"
click at [289, 336] on label "Accepted" at bounding box center [282, 338] width 42 height 15
click at [270, 336] on input "Accepted" at bounding box center [265, 335] width 8 height 8
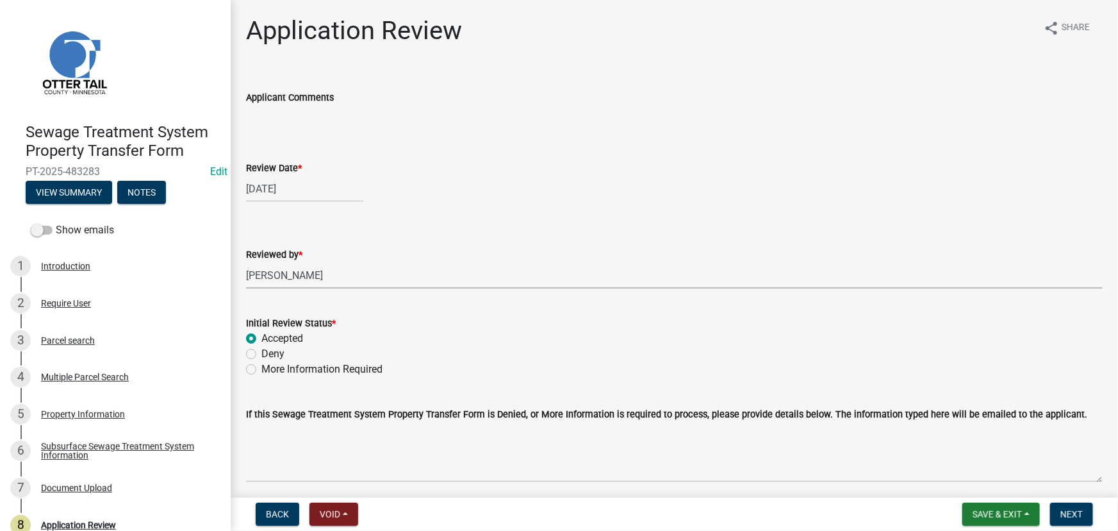
radio input "true"
click at [1064, 510] on span "Next" at bounding box center [1072, 514] width 22 height 10
